Goal: Information Seeking & Learning: Learn about a topic

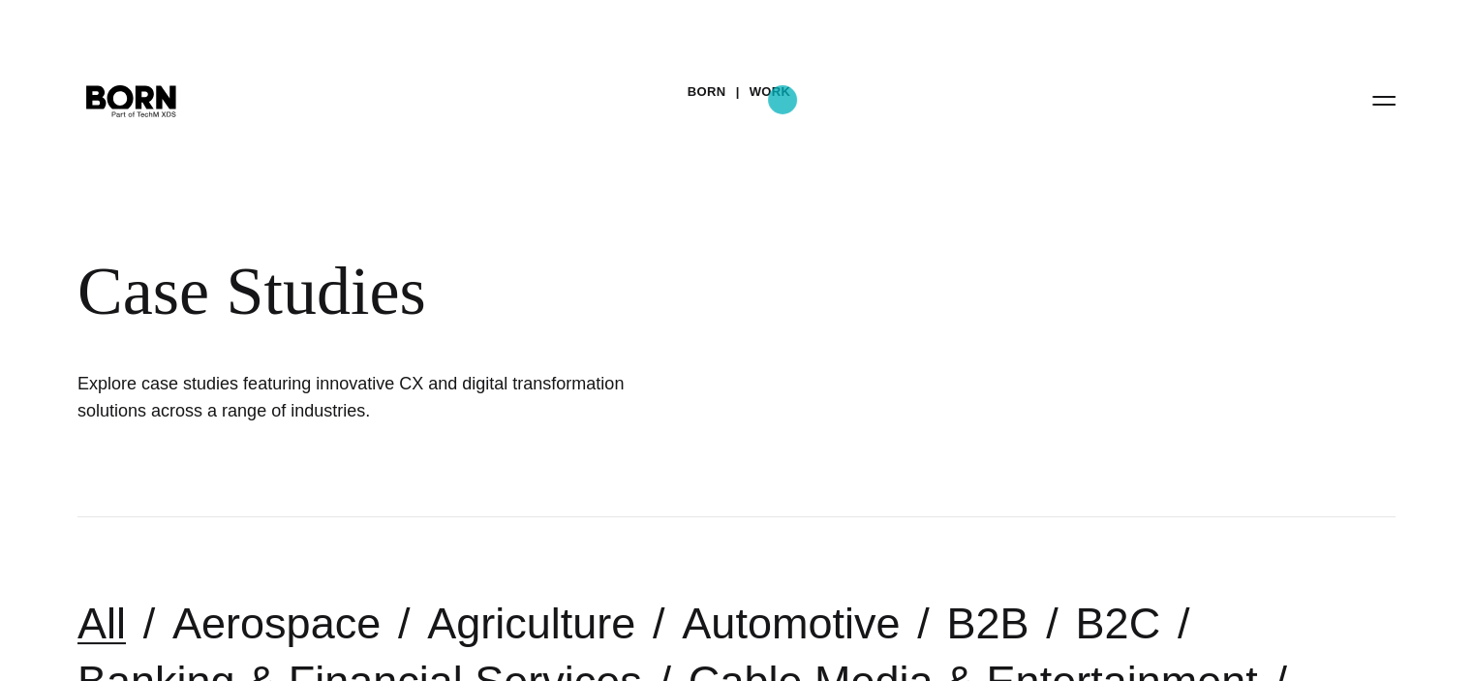
click at [782, 100] on link "Work" at bounding box center [770, 91] width 42 height 29
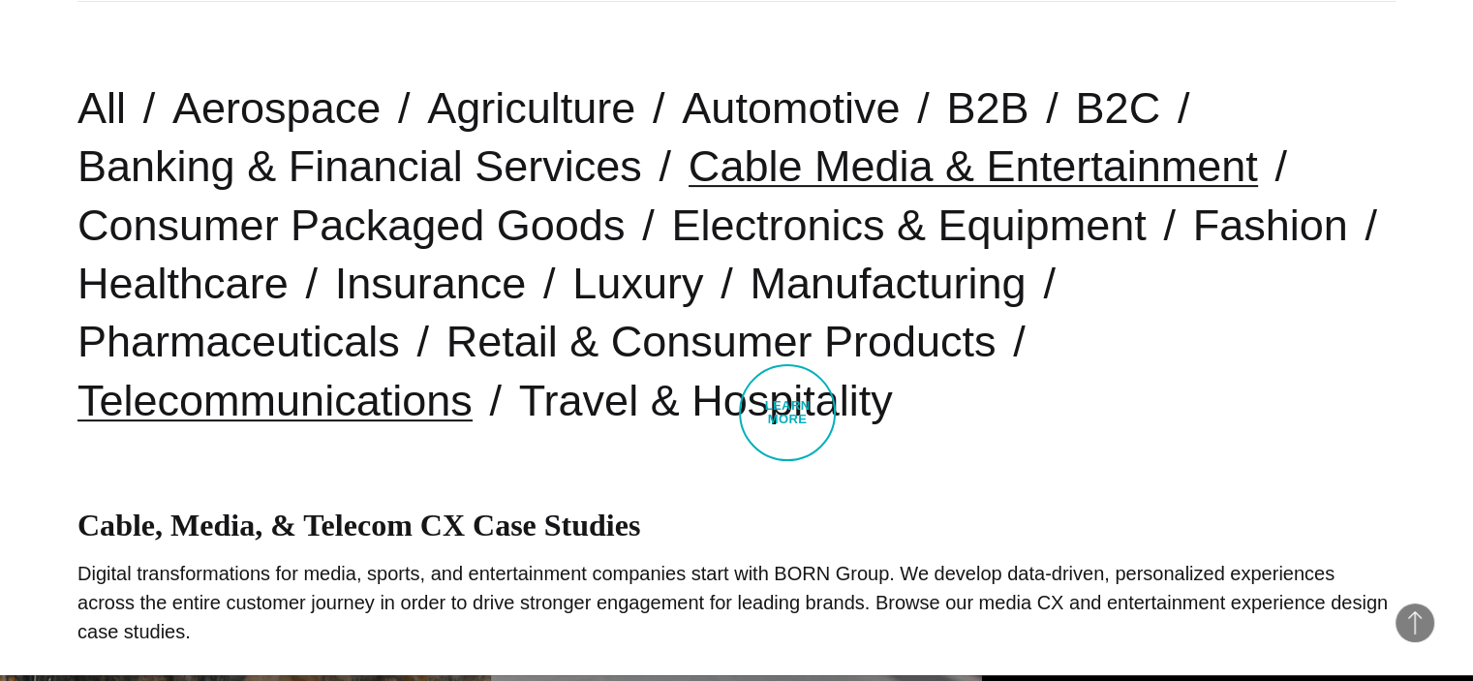
scroll to position [476, 0]
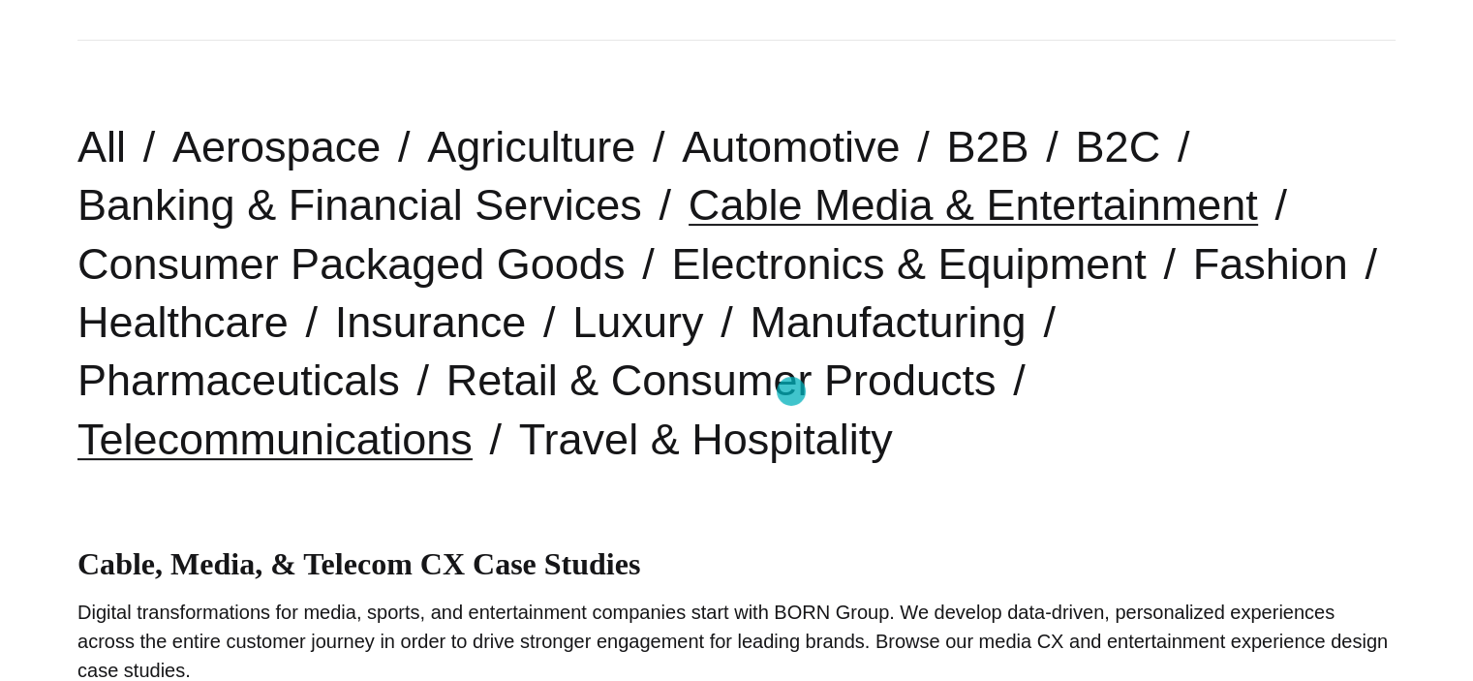
click at [472, 414] on link "Telecommunications" at bounding box center [274, 438] width 395 height 49
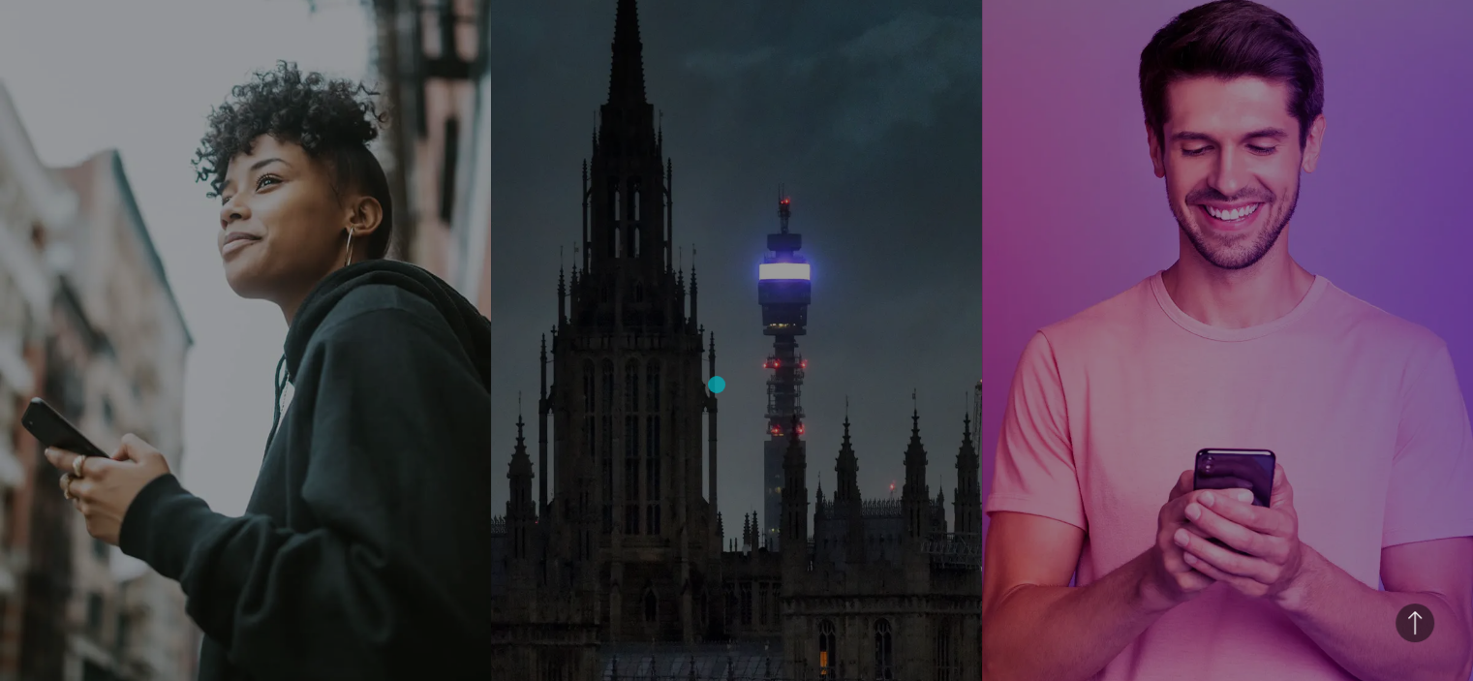
scroll to position [2033, 0]
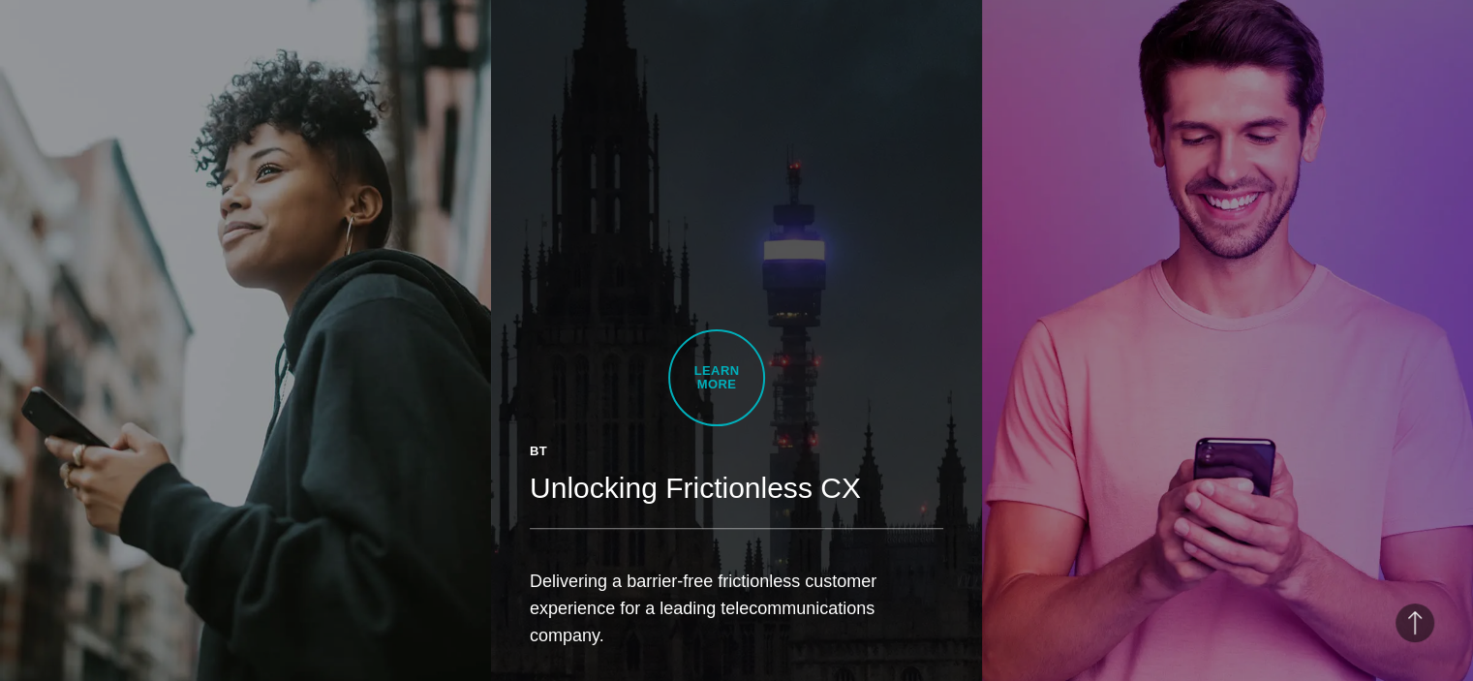
click at [716, 378] on link "BT Unlocking Frictionless CX Delivering a barrier-free frictionless customer ex…" at bounding box center [736, 317] width 491 height 774
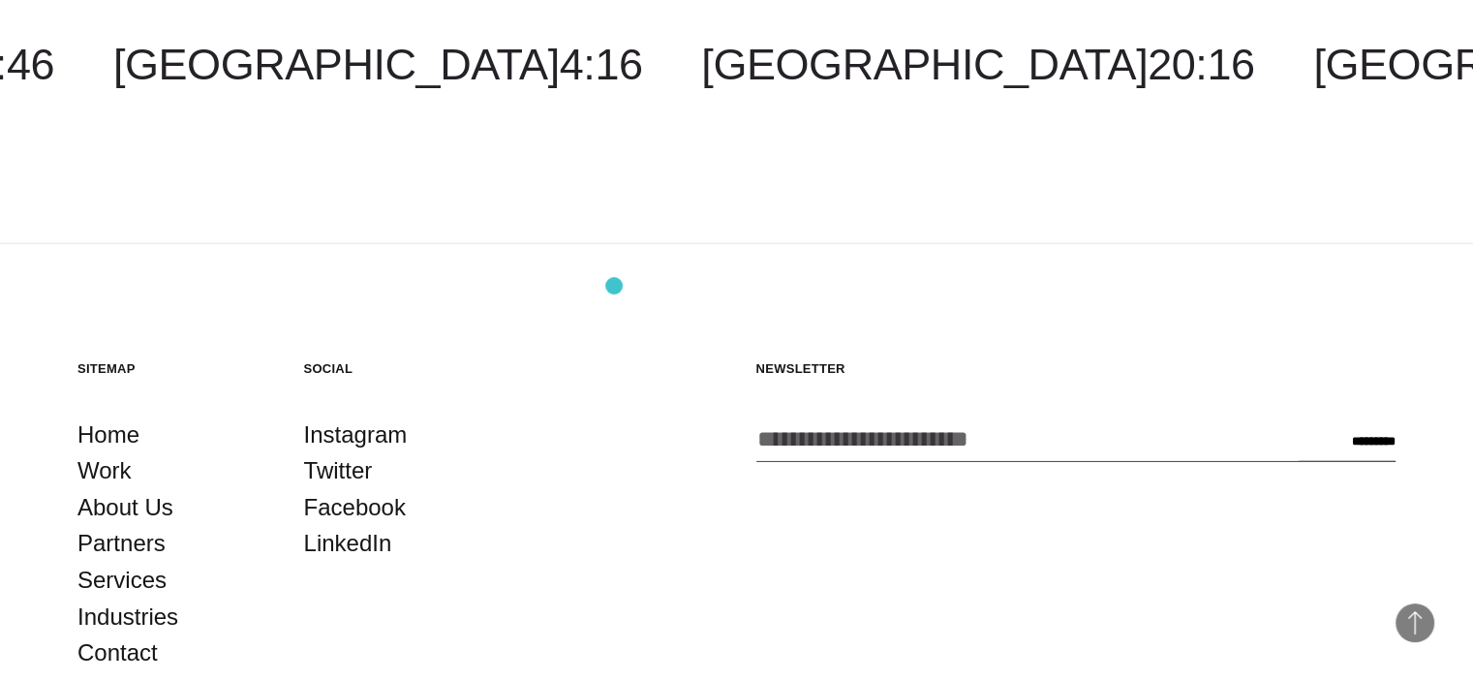
scroll to position [4938, 0]
